Goal: Task Accomplishment & Management: Manage account settings

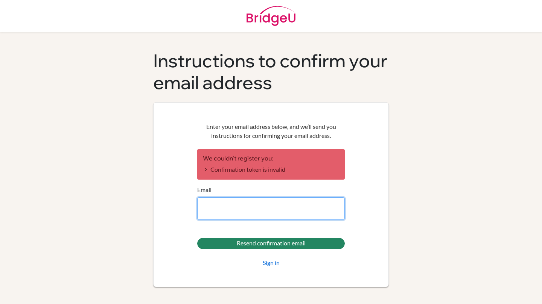
click at [255, 207] on input "Email" at bounding box center [270, 208] width 147 height 23
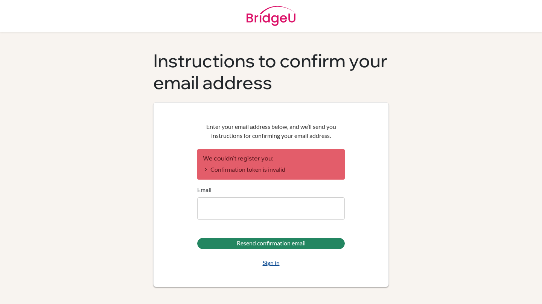
click at [270, 258] on link "Sign in" at bounding box center [271, 262] width 17 height 9
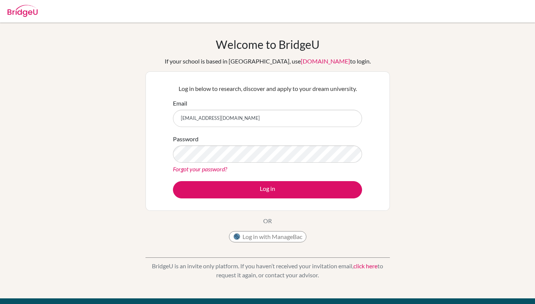
type input "glb@wincoll.ac.uk"
click at [173, 181] on button "Log in" at bounding box center [267, 189] width 189 height 17
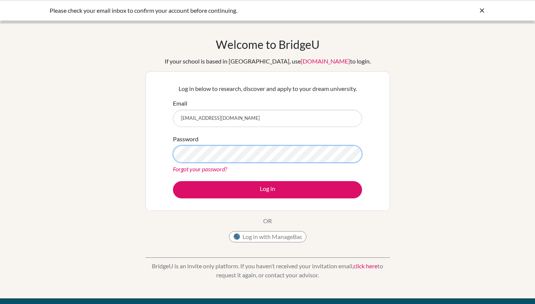
click at [173, 181] on button "Log in" at bounding box center [267, 189] width 189 height 17
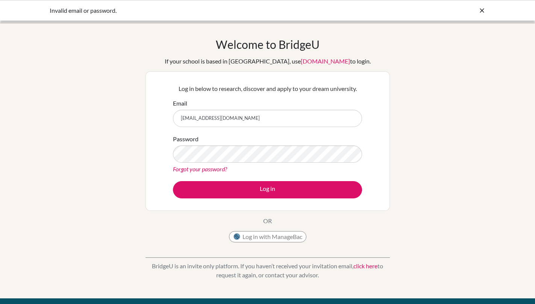
click at [207, 172] on link "Forgot your password?" at bounding box center [200, 169] width 54 height 7
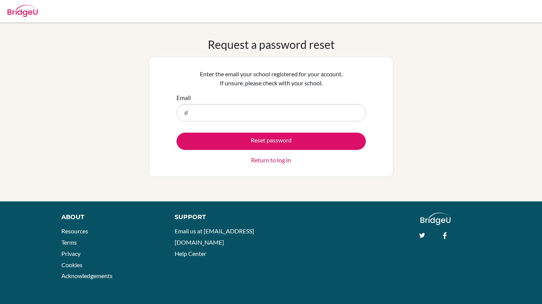
type input "glb@wincoll.ac.uk"
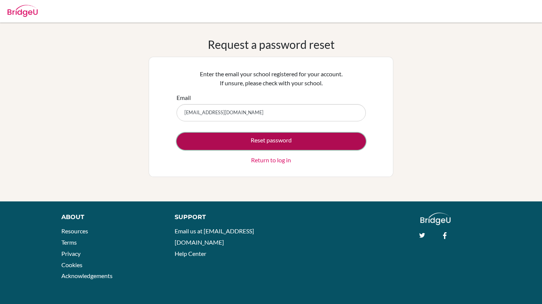
click at [237, 138] on button "Reset password" at bounding box center [270, 141] width 189 height 17
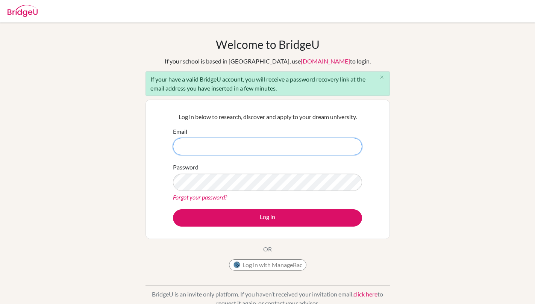
click at [237, 150] on input "Email" at bounding box center [267, 146] width 189 height 17
click at [301, 61] on link "[DOMAIN_NAME]" at bounding box center [325, 61] width 49 height 7
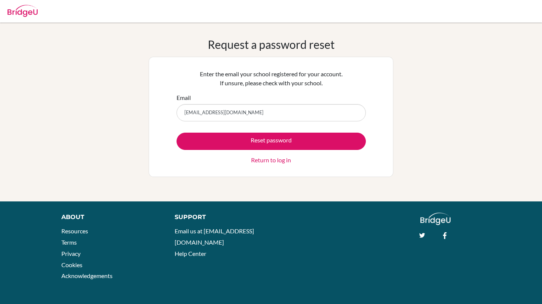
click at [279, 160] on link "Return to log in" at bounding box center [271, 160] width 40 height 9
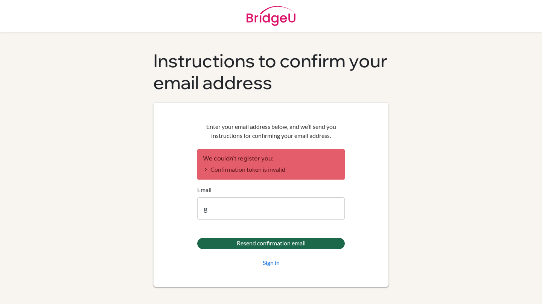
type input "[EMAIL_ADDRESS][DOMAIN_NAME]"
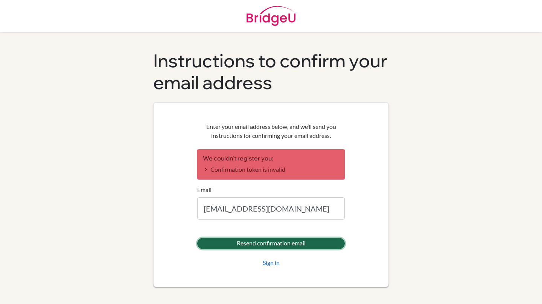
click at [245, 238] on input "Resend confirmation email" at bounding box center [270, 243] width 147 height 11
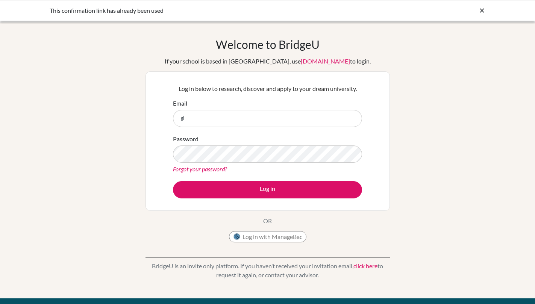
type input "[EMAIL_ADDRESS][DOMAIN_NAME]"
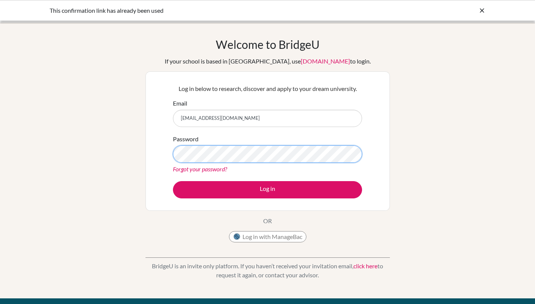
click at [173, 181] on button "Log in" at bounding box center [267, 189] width 189 height 17
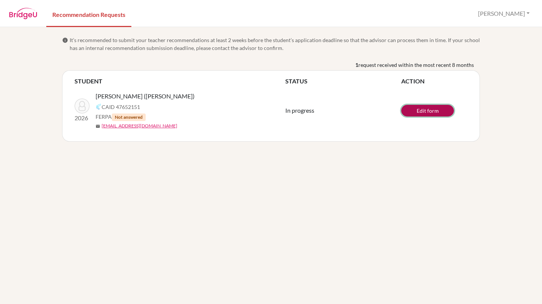
click at [423, 107] on link "Edit form" at bounding box center [427, 111] width 53 height 12
